Goal: Transaction & Acquisition: Subscribe to service/newsletter

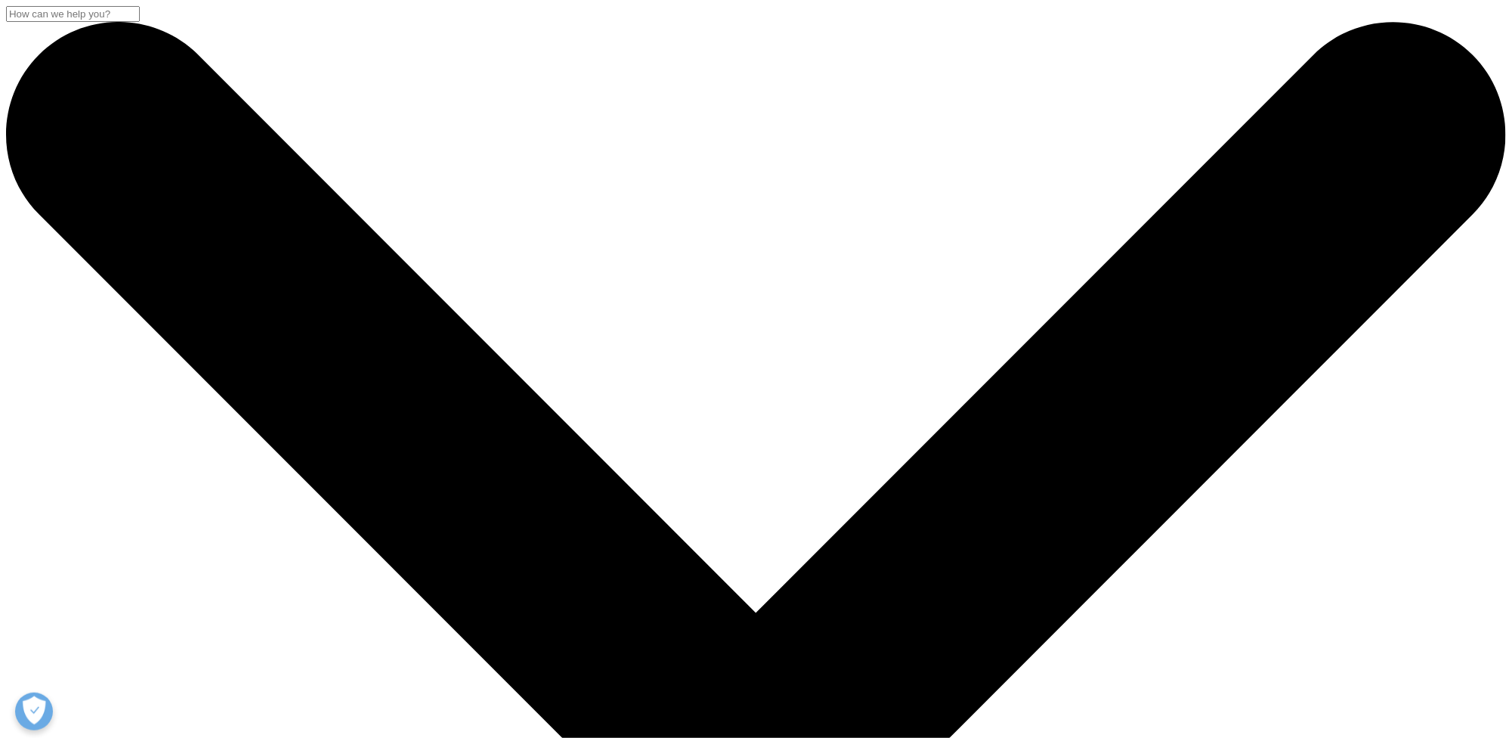
scroll to position [302, 0]
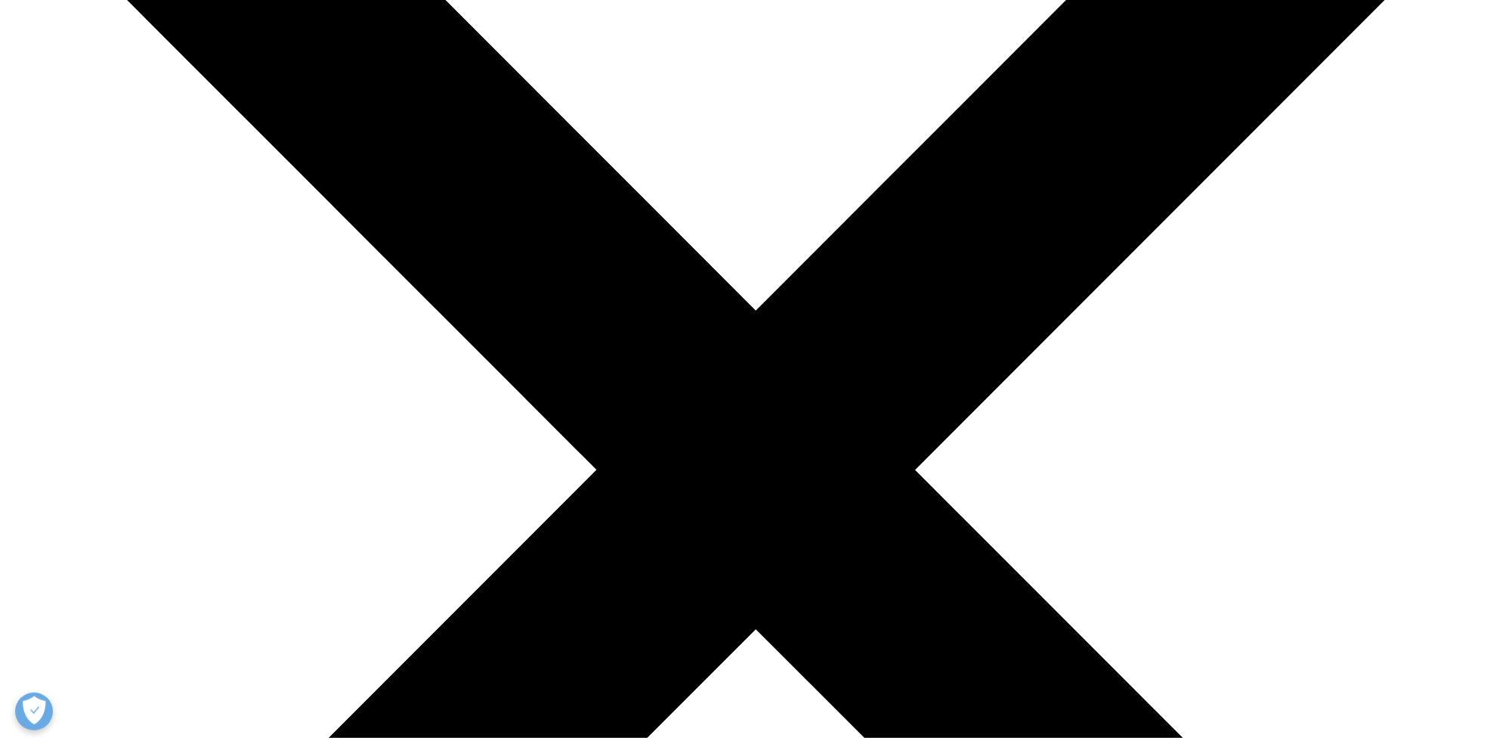
type input "[PERSON_NAME]"
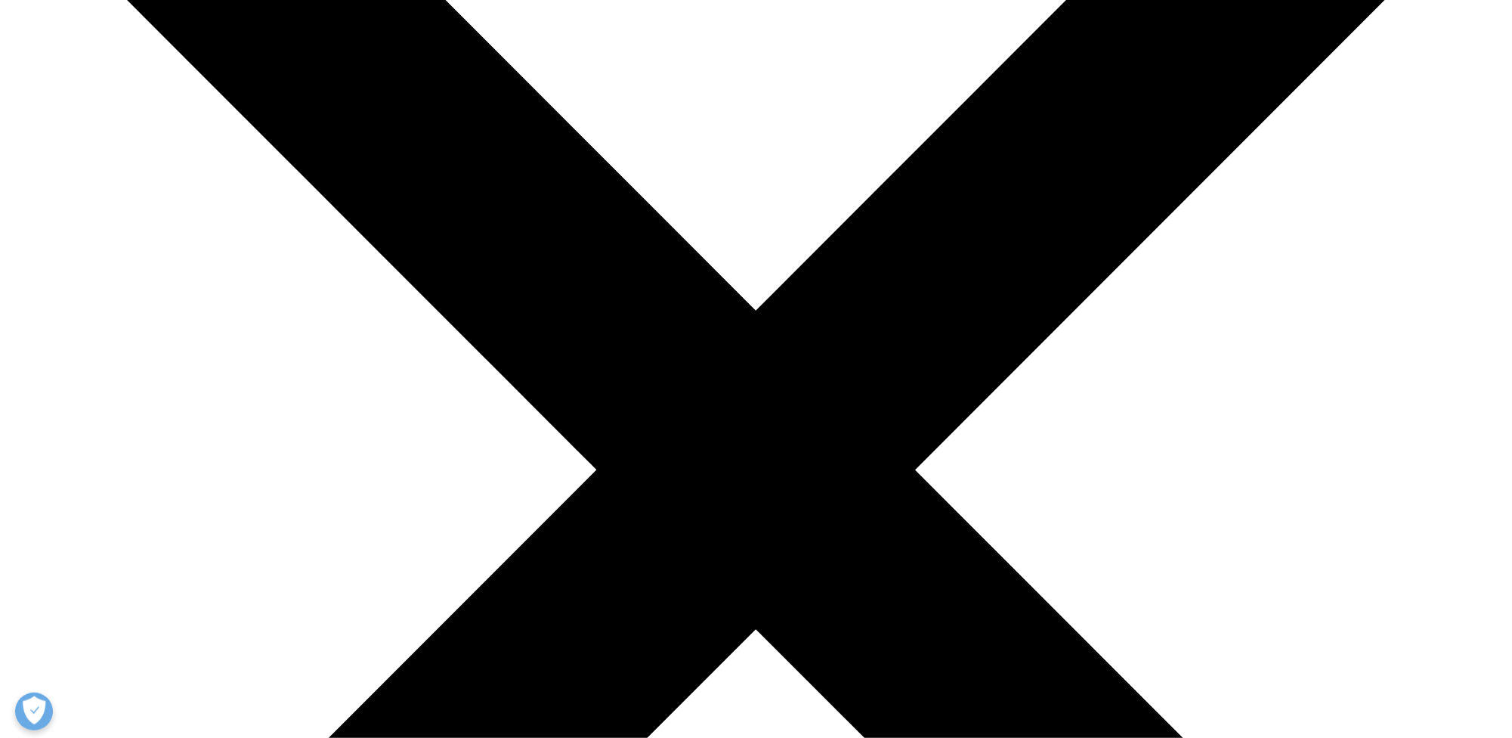
type input "[PERSON_NAME][EMAIL_ADDRESS][DOMAIN_NAME]"
type input "HaemAnalytica Ltd"
select select "[GEOGRAPHIC_DATA]"
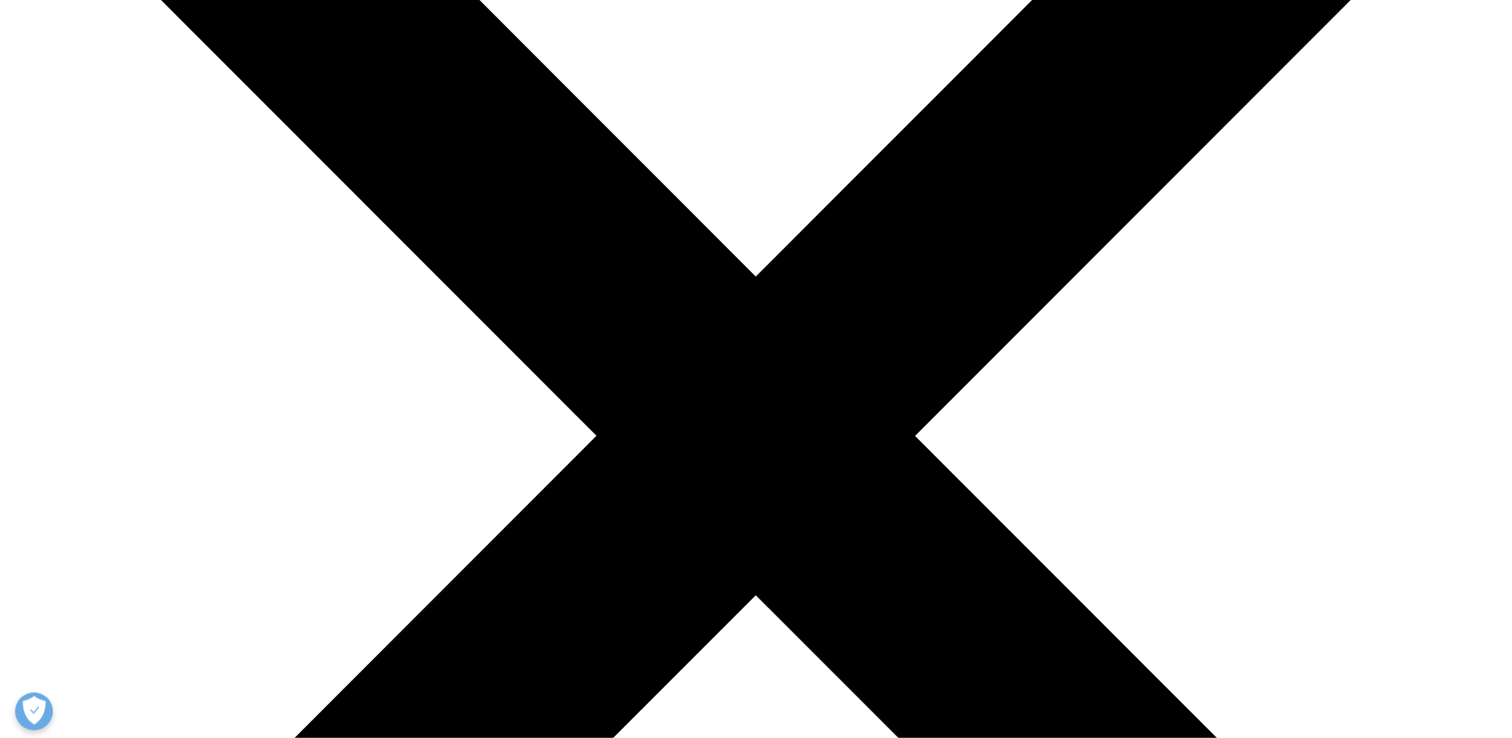
scroll to position [639, 0]
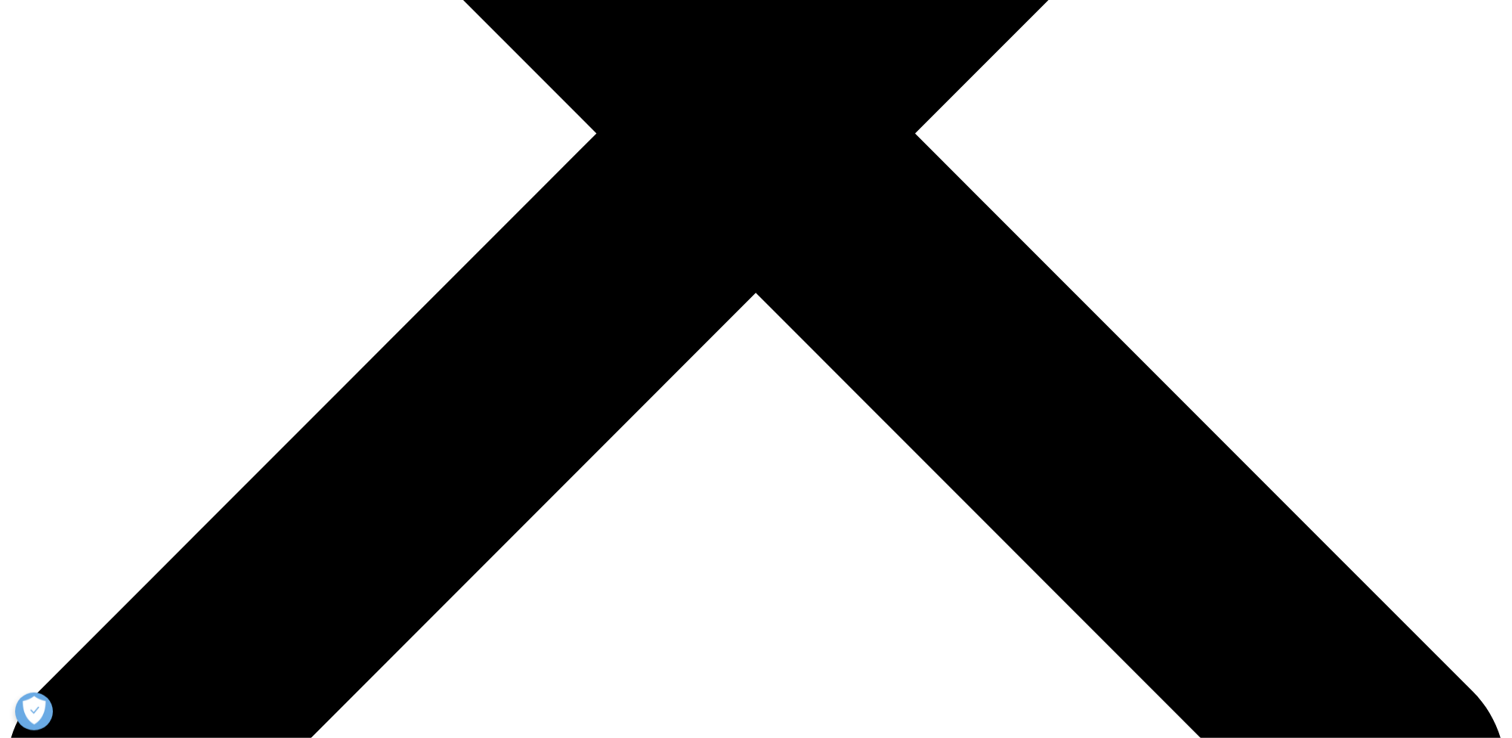
type input "[PERSON_NAME][EMAIL_ADDRESS][DOMAIN_NAME]"
type input "CEO"
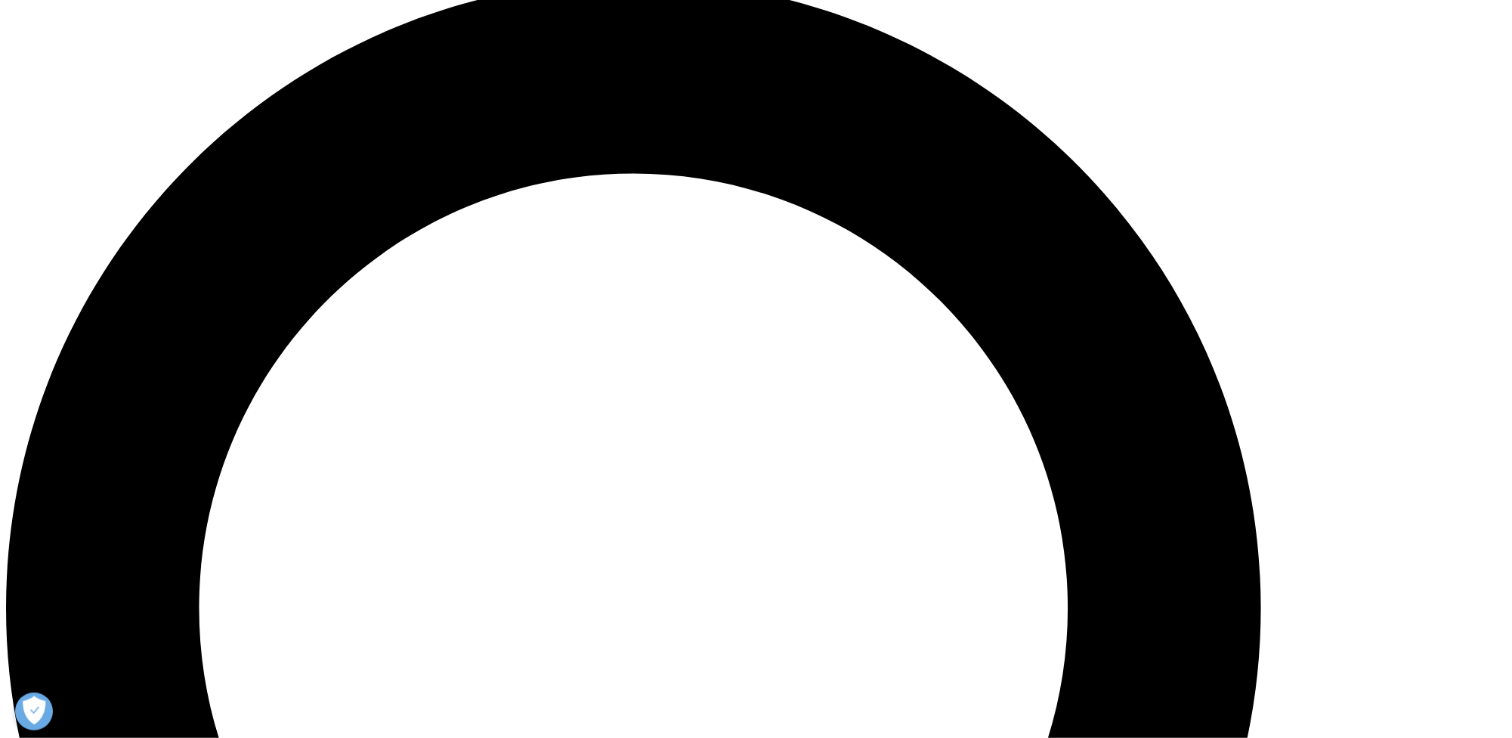
scroll to position [31, 0]
